Goal: Transaction & Acquisition: Book appointment/travel/reservation

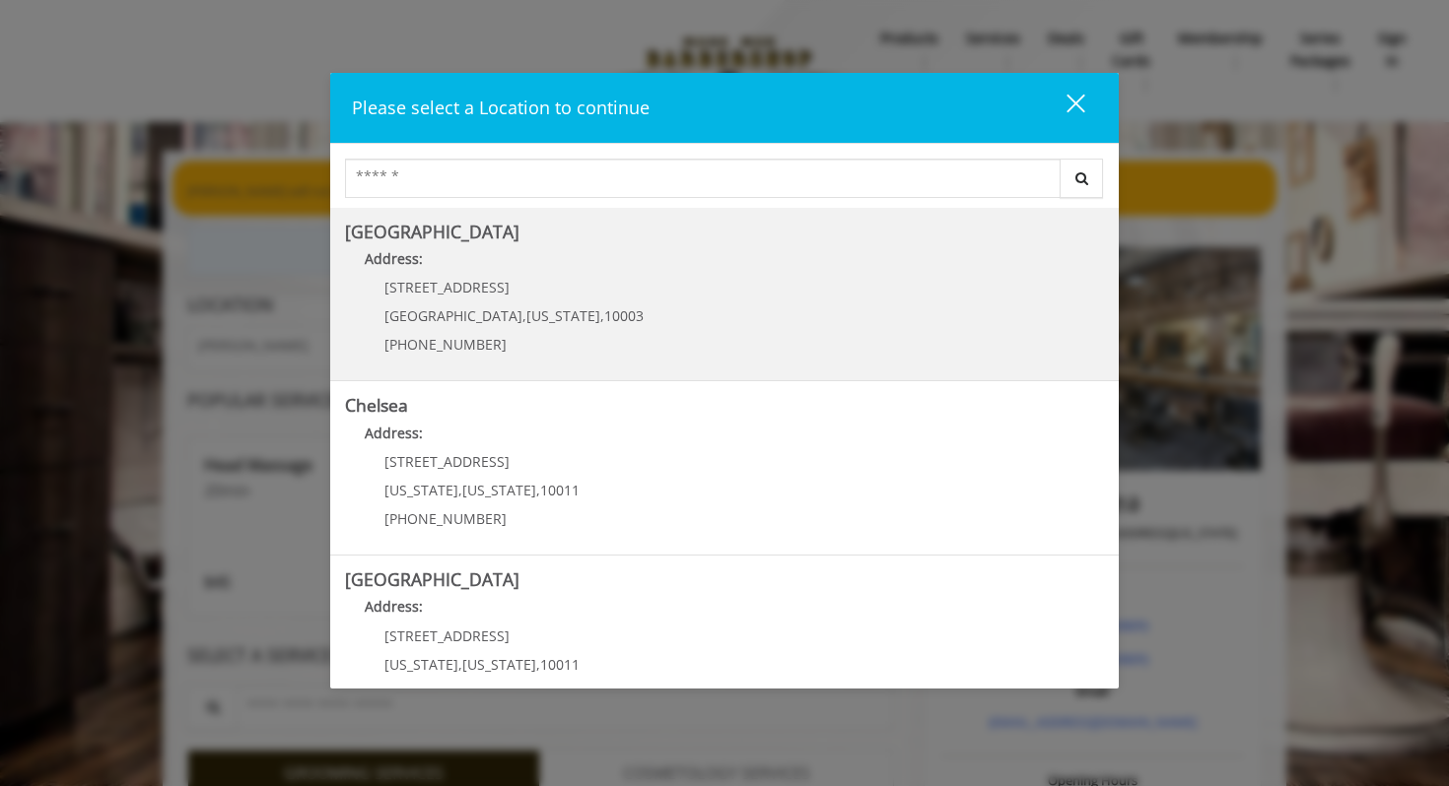
click at [679, 302] on Village "[GEOGRAPHIC_DATA] Address: [STREET_ADDRESS][US_STATE] (212) 598-1840" at bounding box center [724, 295] width 759 height 144
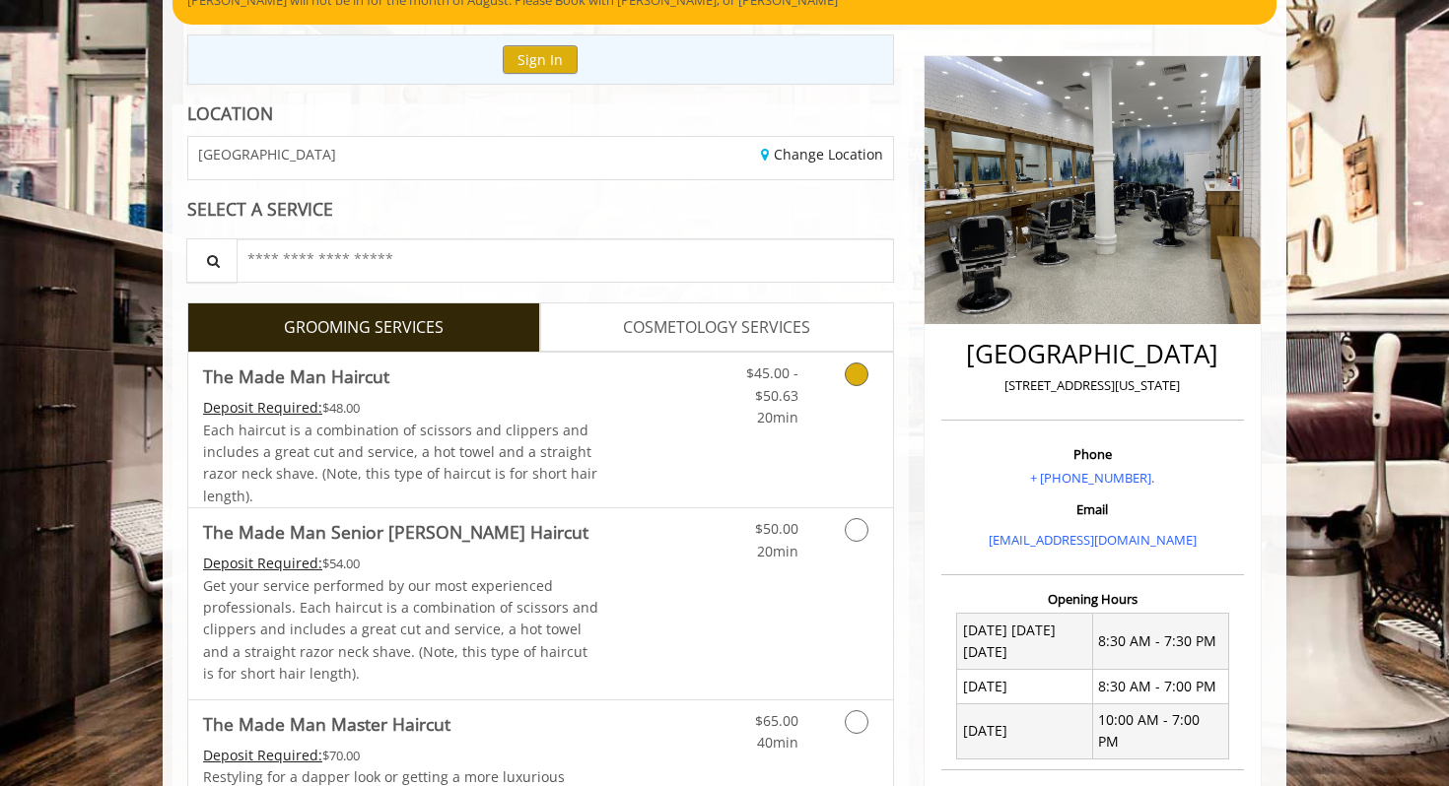
scroll to position [241, 0]
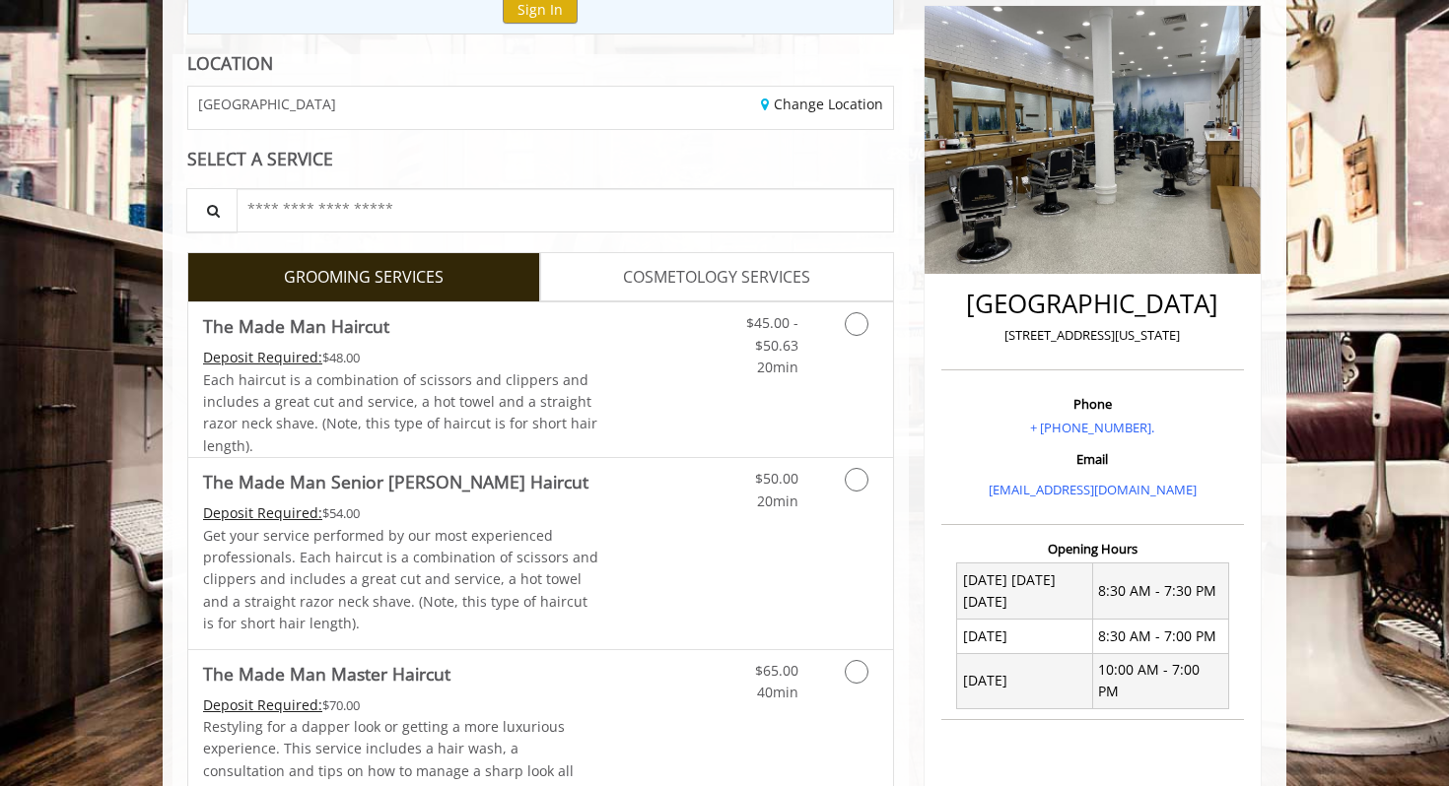
click at [714, 280] on span "COSMETOLOGY SERVICES" at bounding box center [716, 278] width 187 height 26
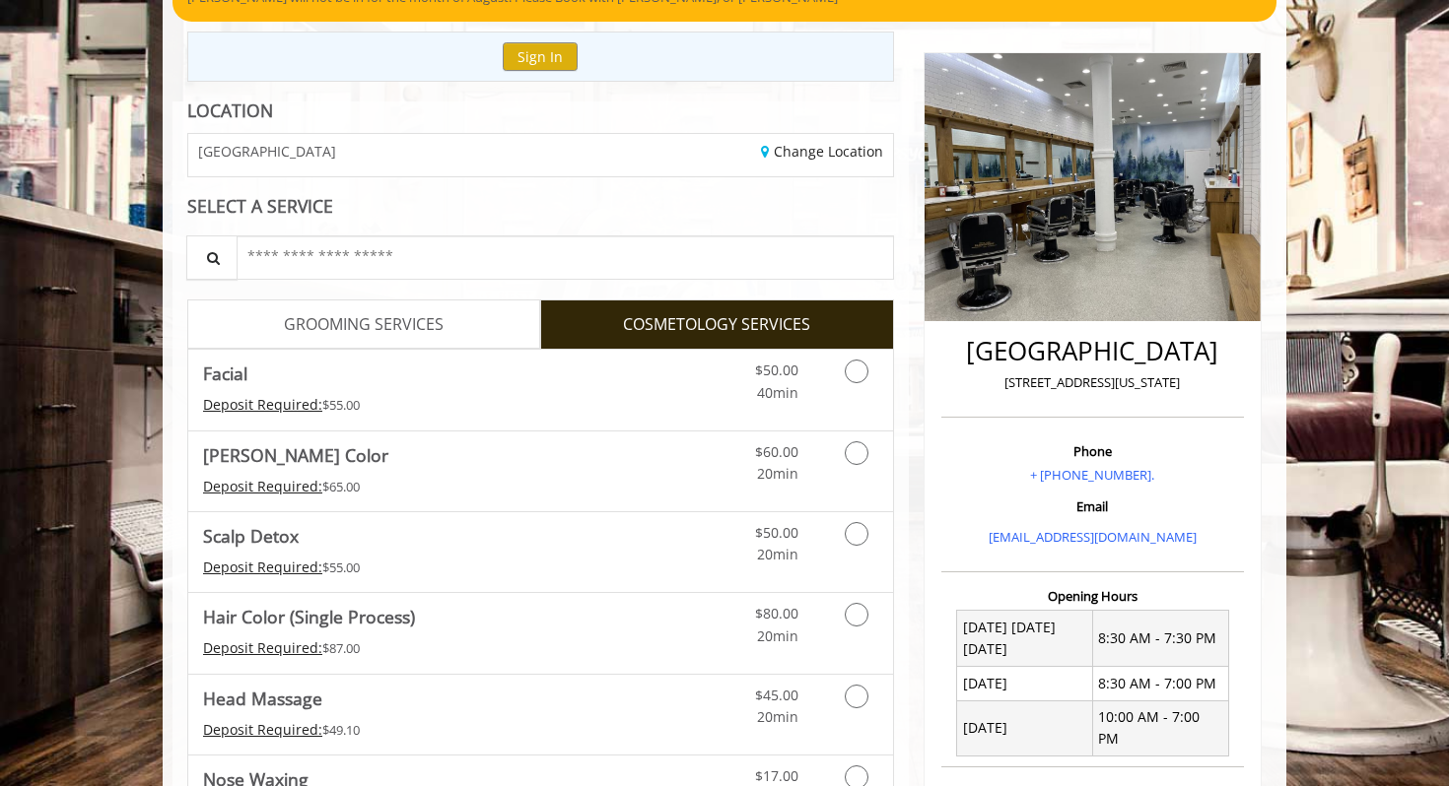
scroll to position [0, 0]
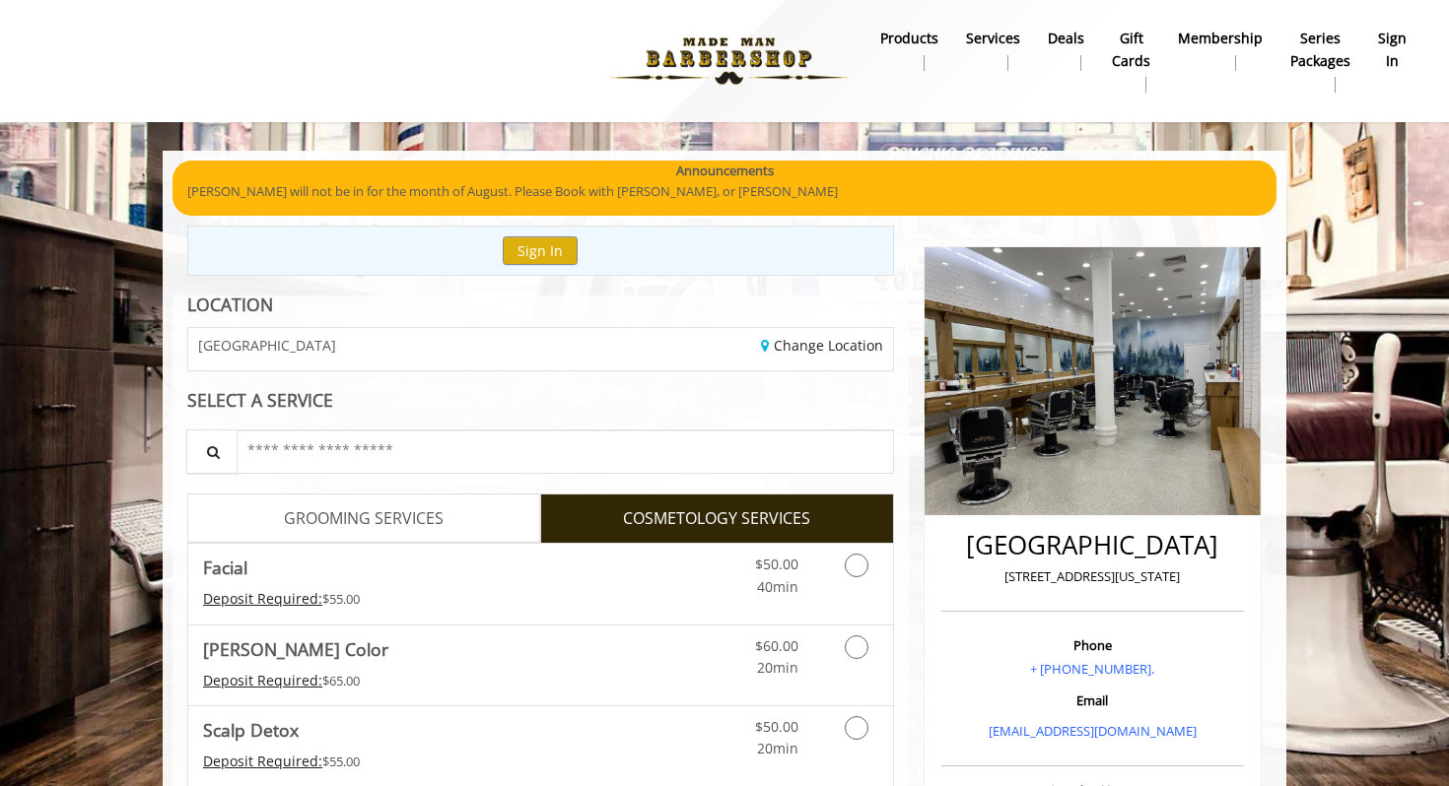
click at [412, 519] on span "GROOMING SERVICES" at bounding box center [364, 520] width 160 height 26
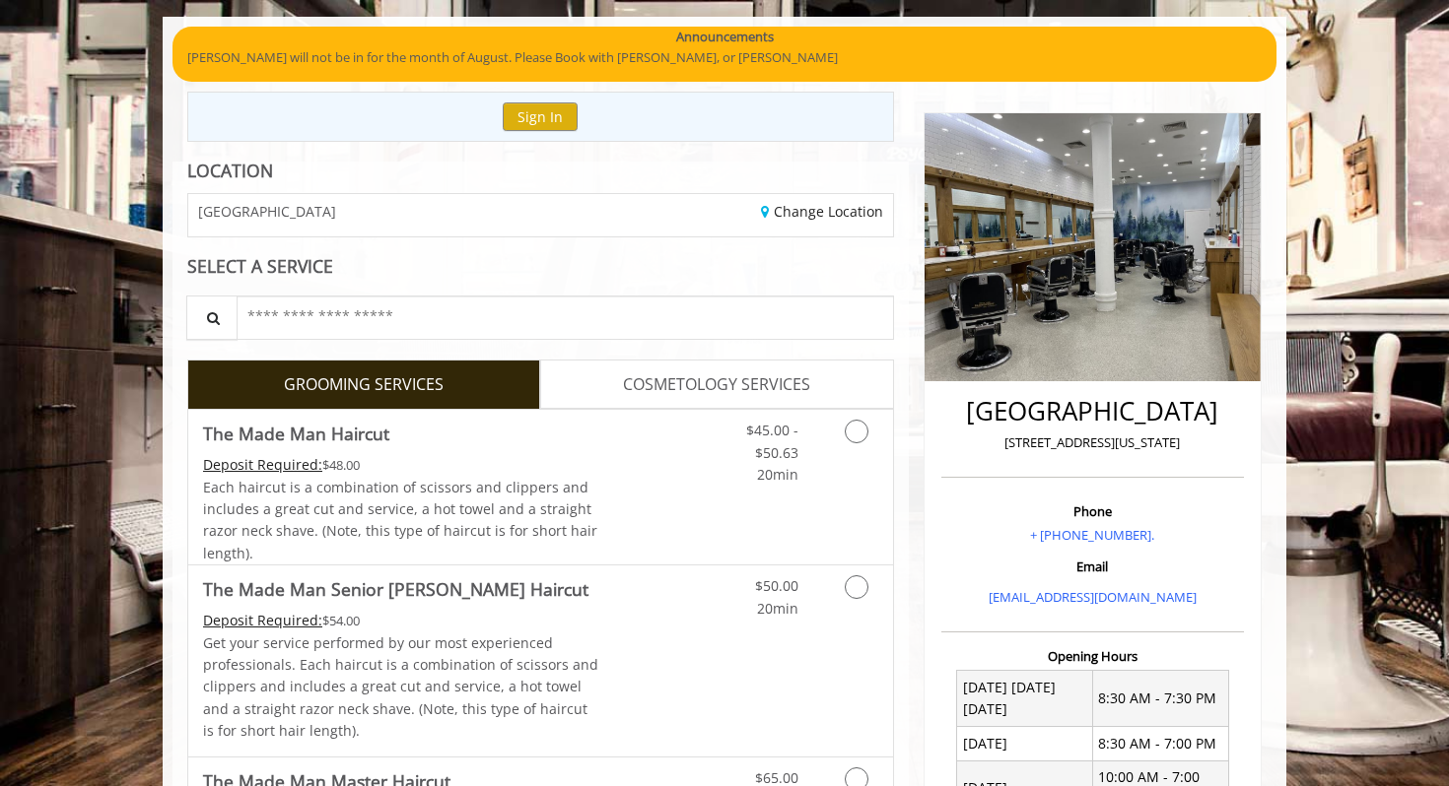
scroll to position [163, 0]
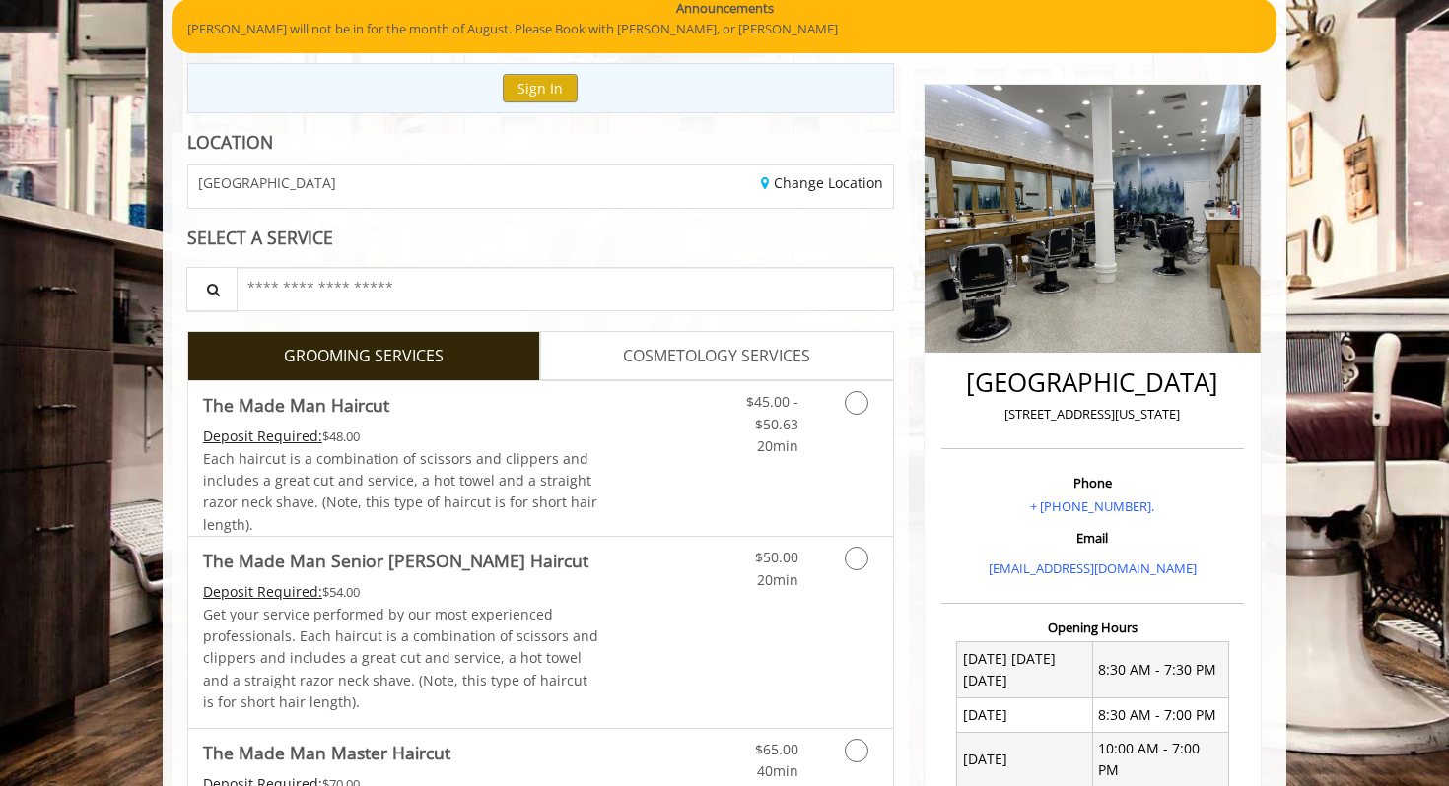
click at [863, 460] on div "$45.00 - $50.63 20min" at bounding box center [804, 458] width 176 height 155
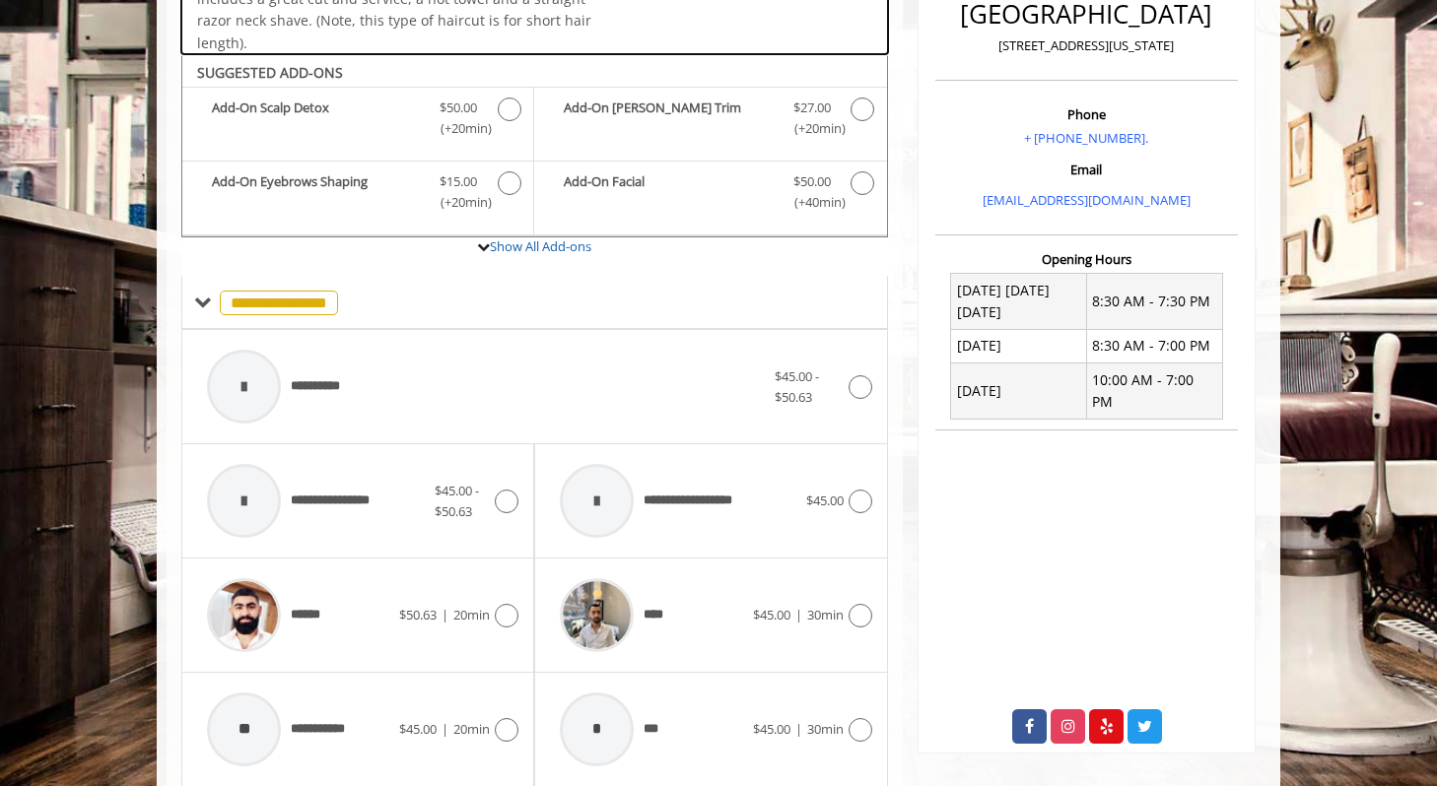
scroll to position [532, 0]
click at [848, 397] on div "$45.00 - $50.63" at bounding box center [823, 386] width 97 height 41
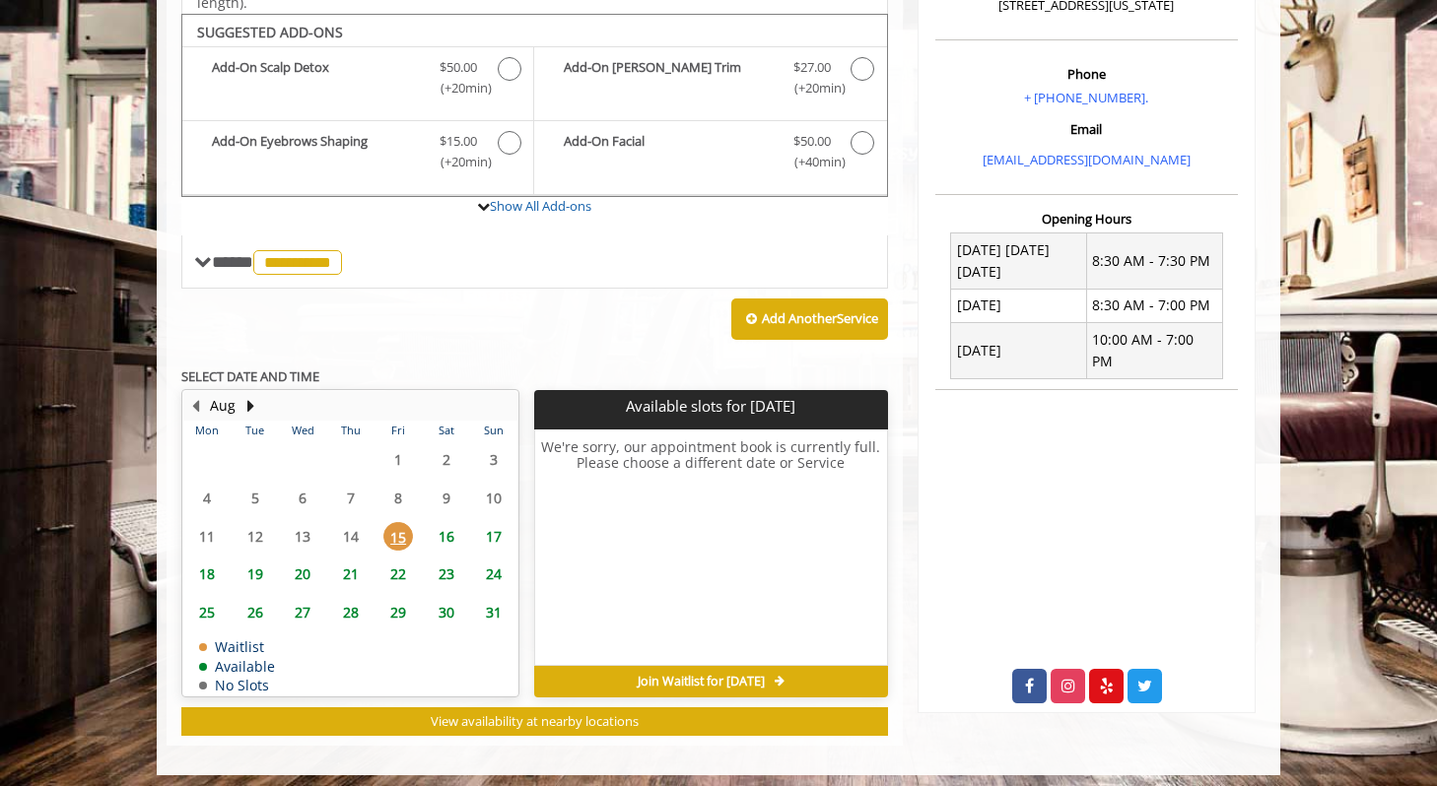
scroll to position [579, 0]
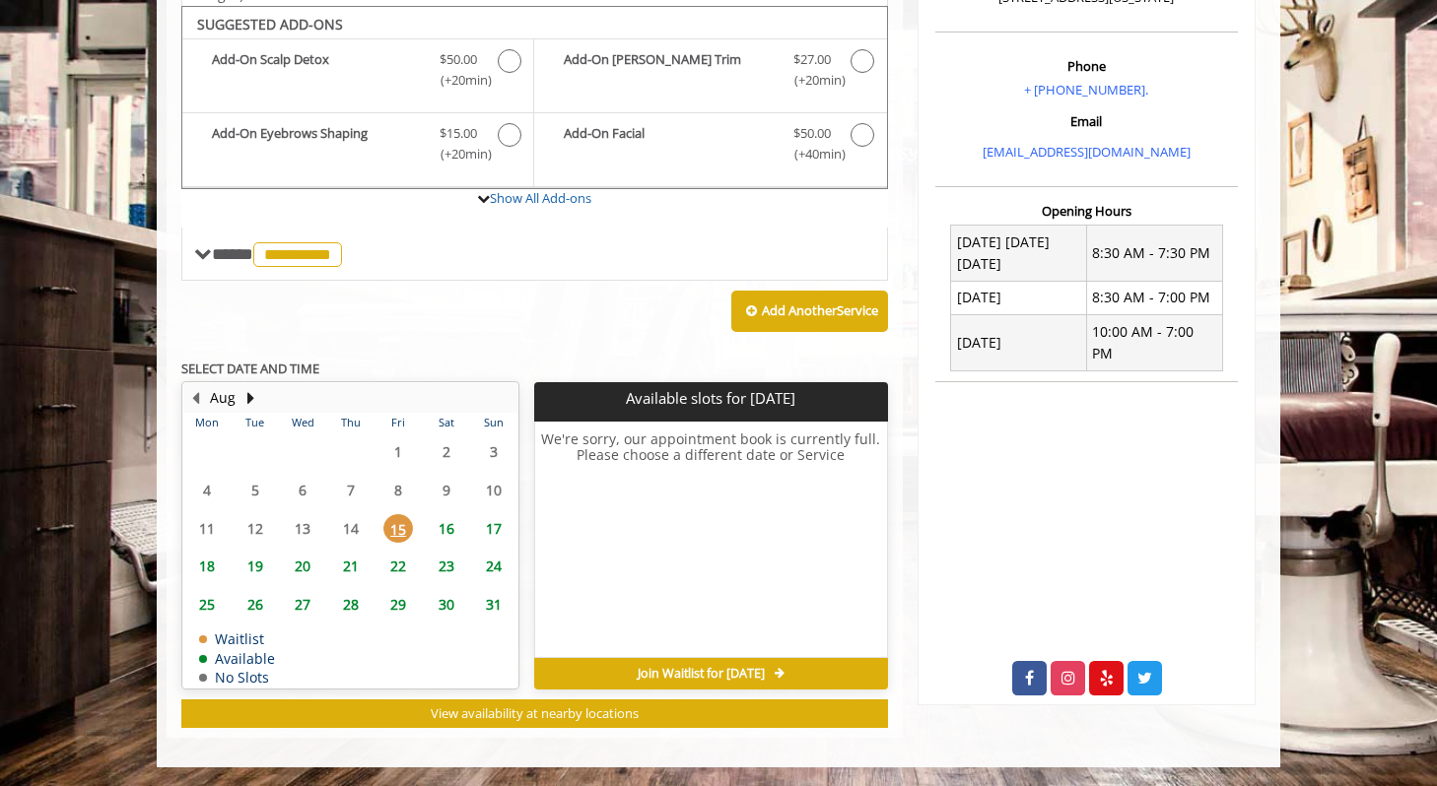
click at [448, 529] on span "16" at bounding box center [447, 528] width 30 height 29
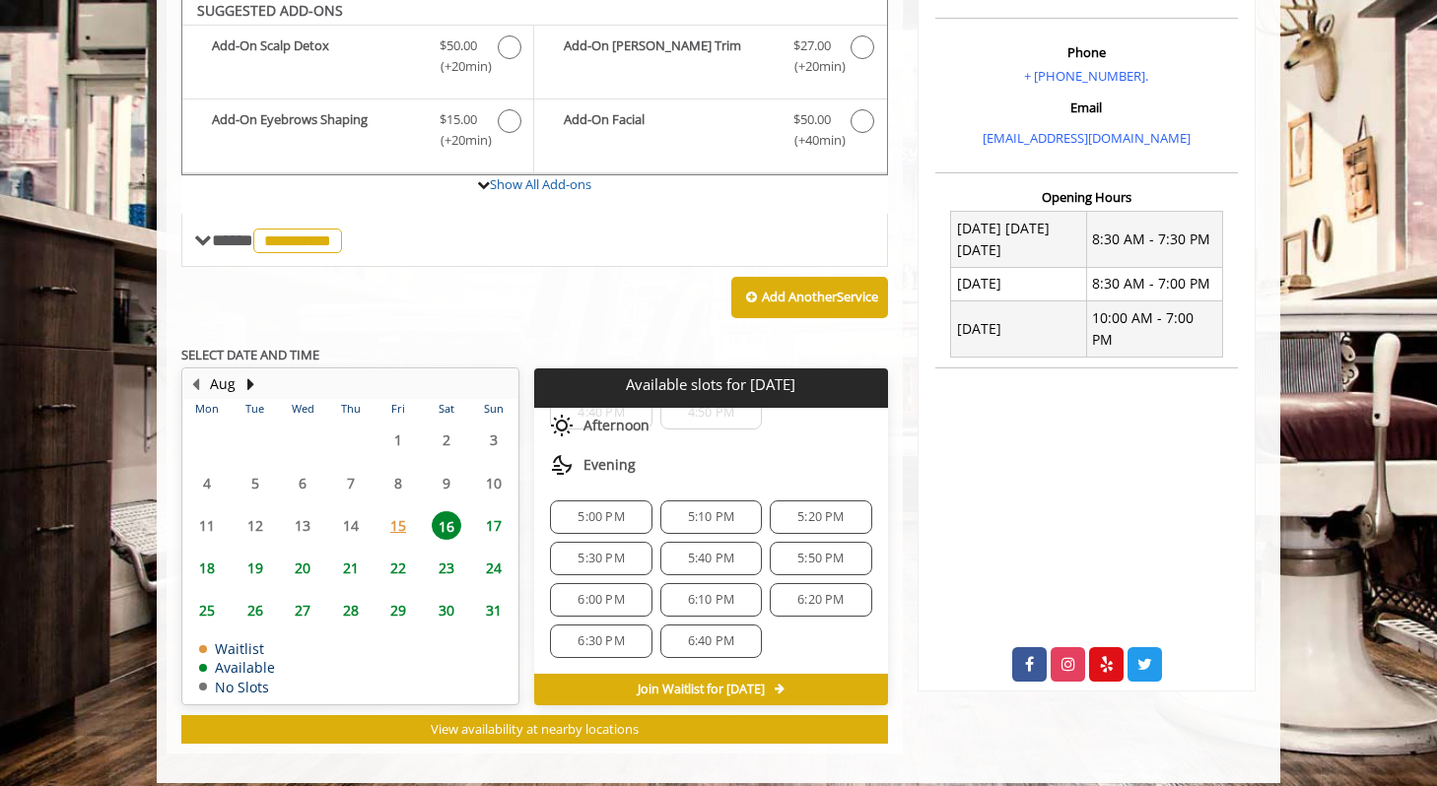
scroll to position [609, 0]
